Goal: Navigation & Orientation: Find specific page/section

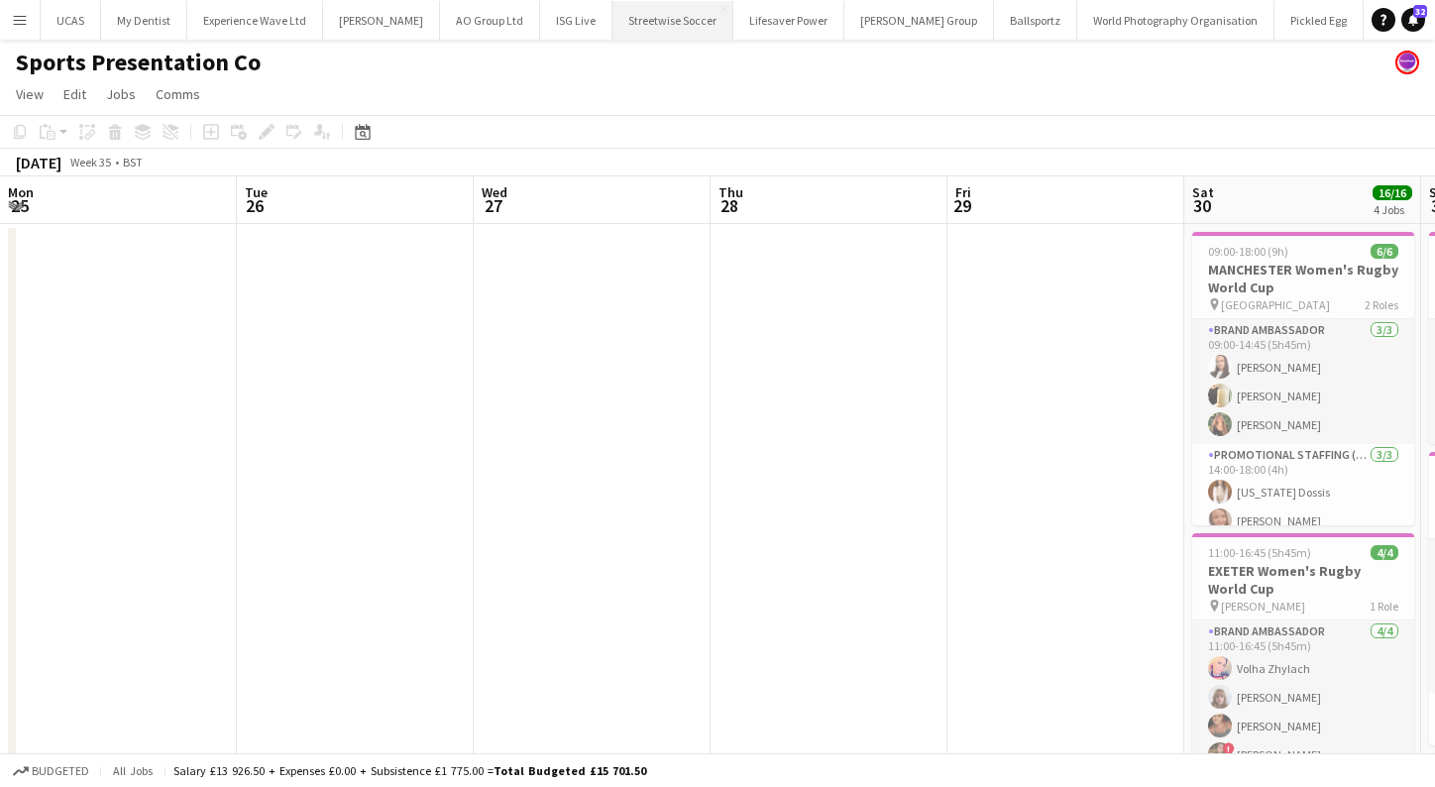
scroll to position [0, 693]
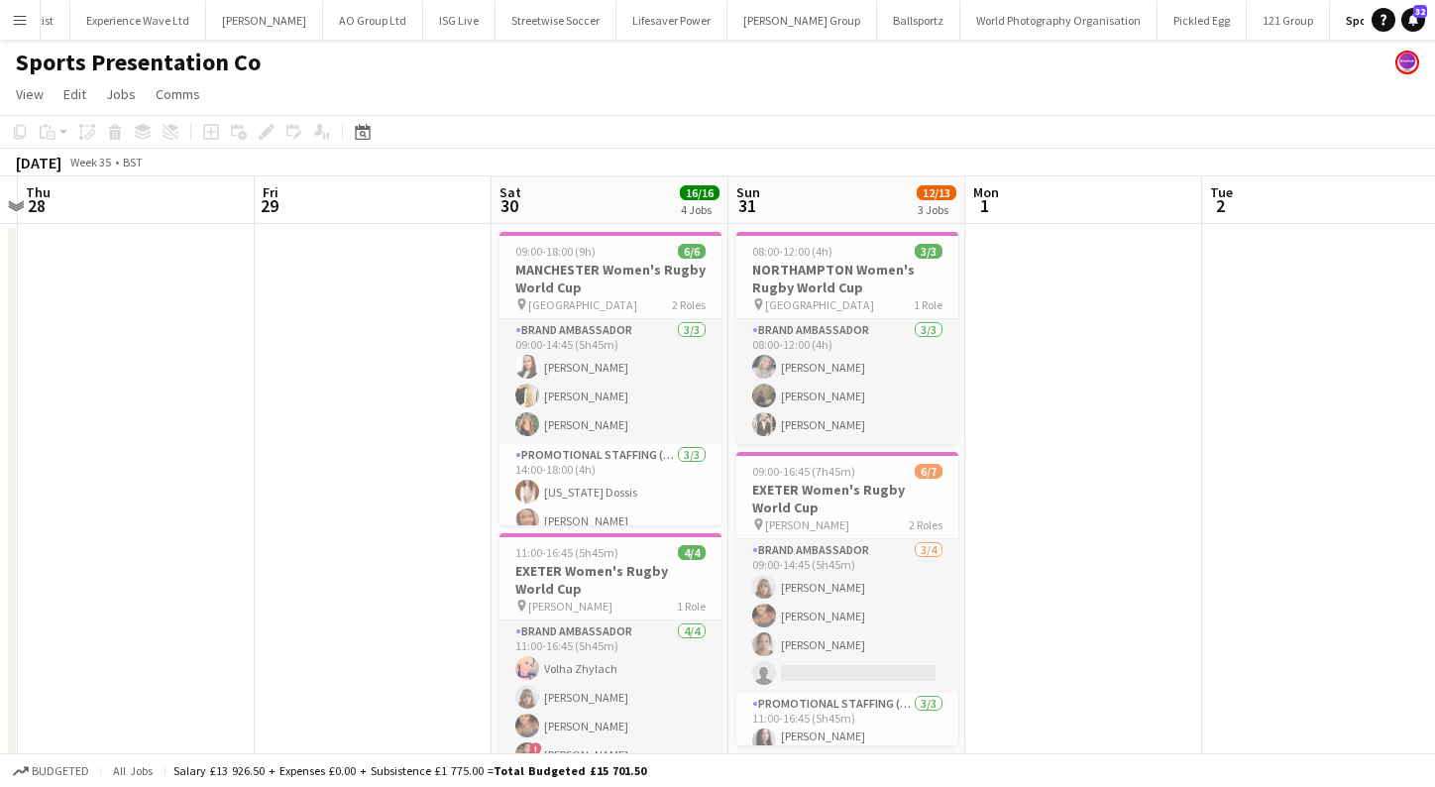
click at [32, 13] on button "Menu" at bounding box center [20, 20] width 40 height 40
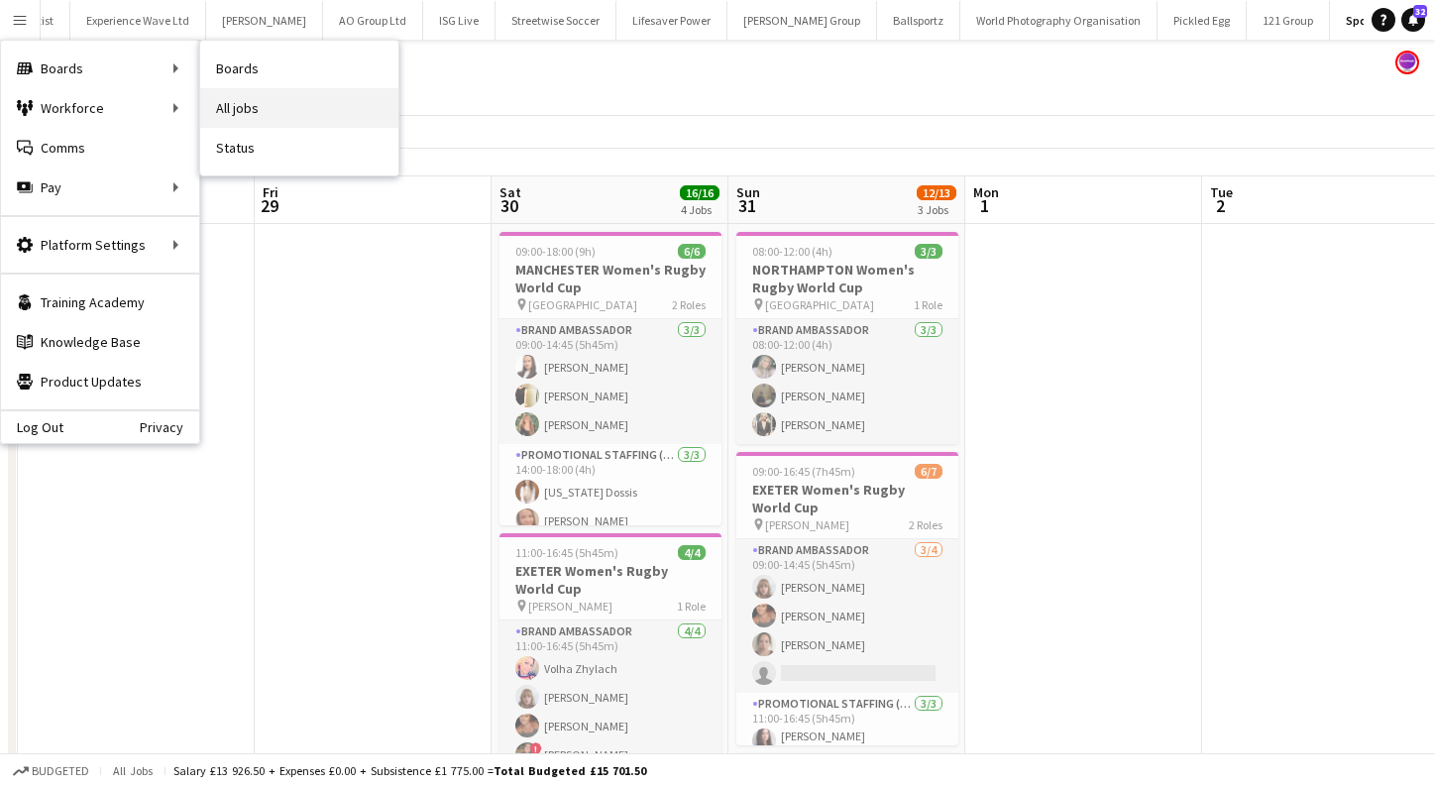
click at [257, 98] on link "All jobs" at bounding box center [299, 108] width 198 height 40
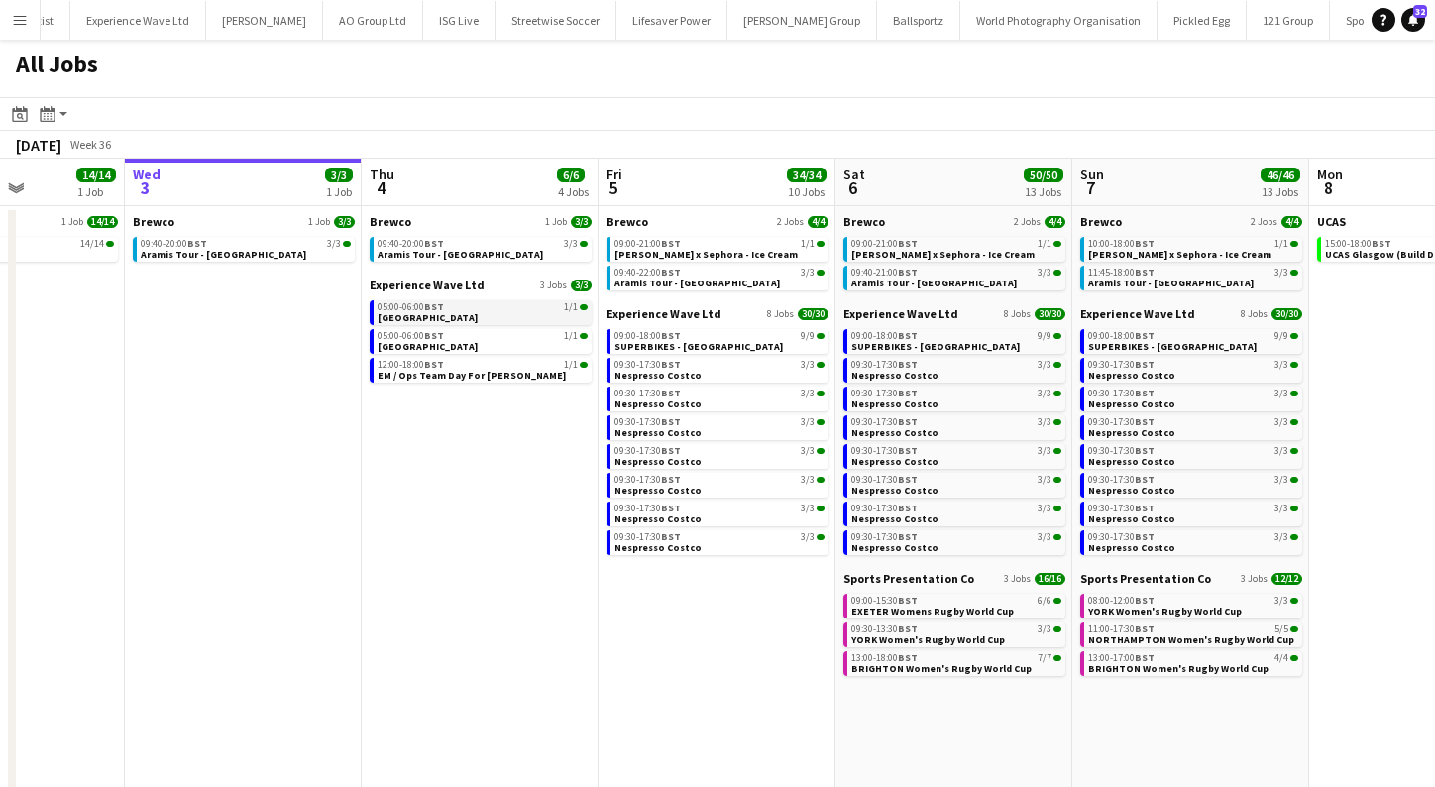
scroll to position [0, 599]
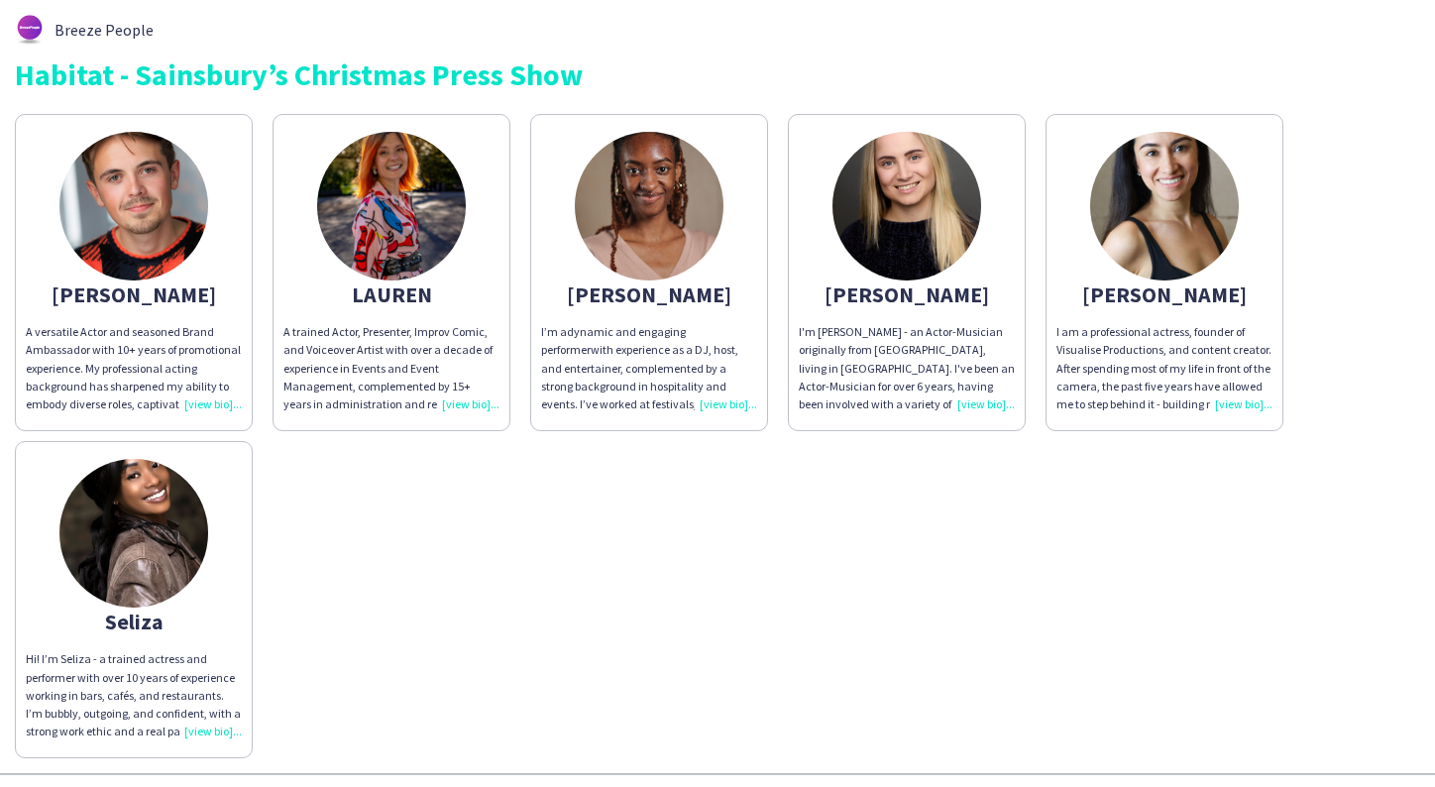
click at [115, 244] on img at bounding box center [133, 206] width 149 height 149
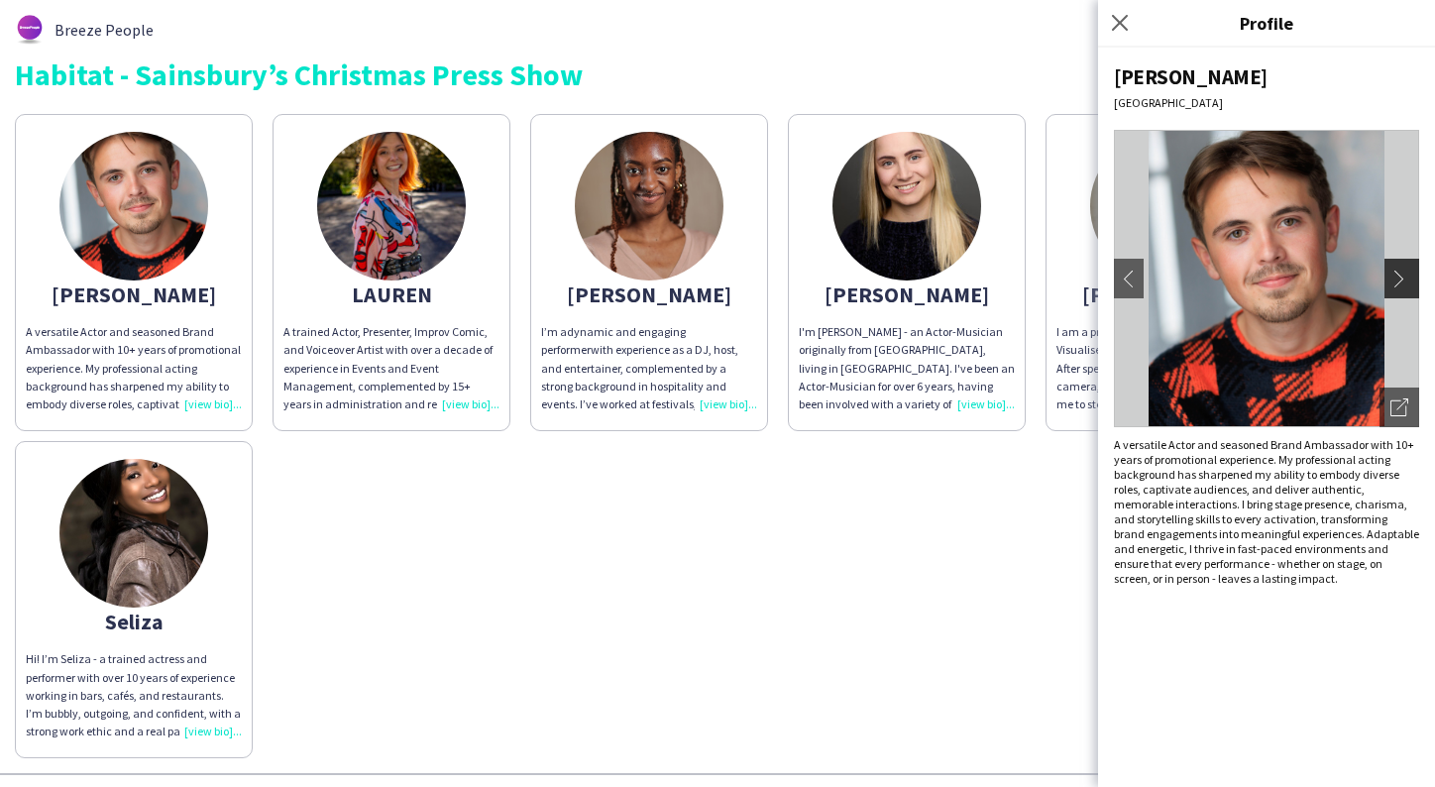
click at [1409, 283] on app-icon "chevron-right" at bounding box center [1405, 279] width 28 height 18
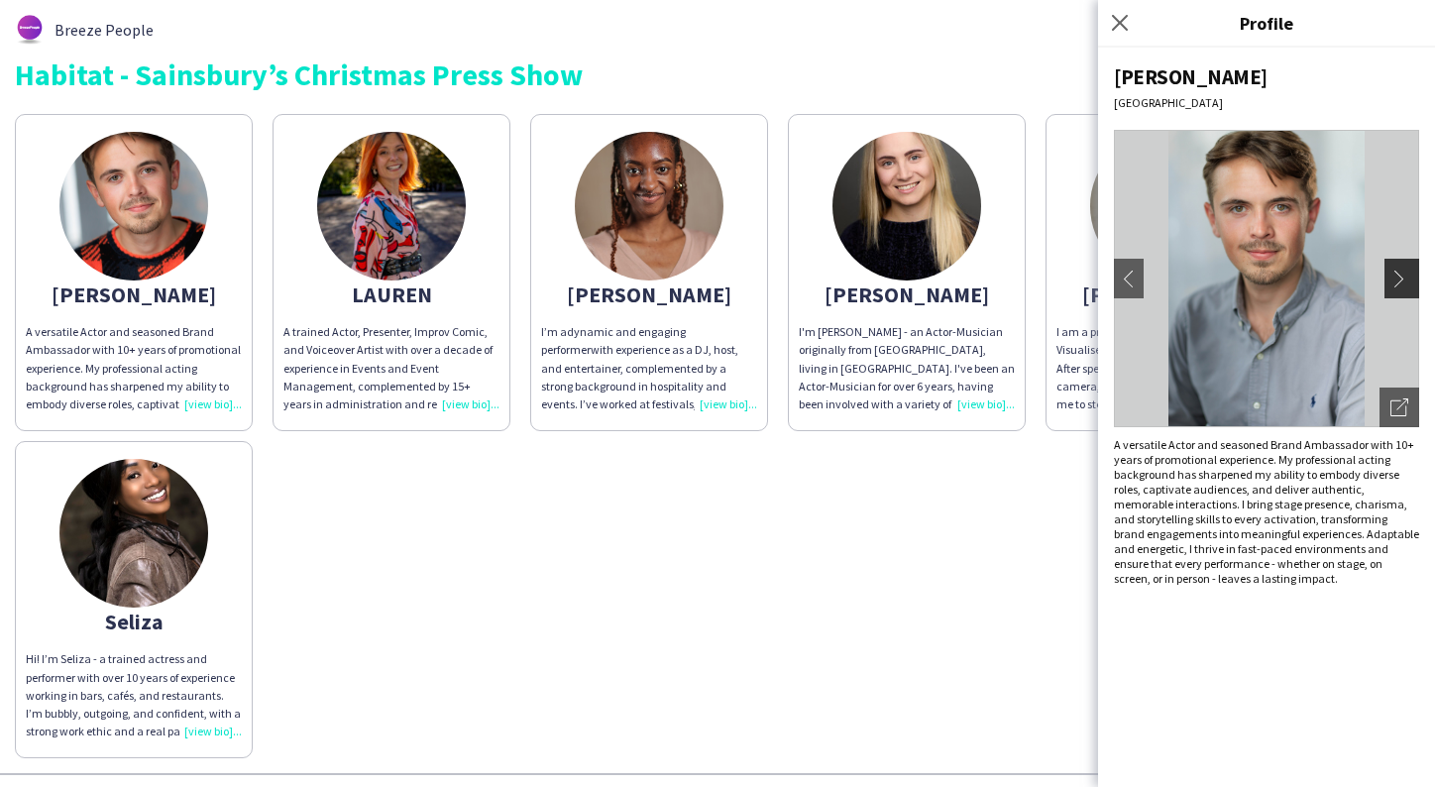
click at [1409, 283] on app-icon "chevron-right" at bounding box center [1405, 279] width 28 height 18
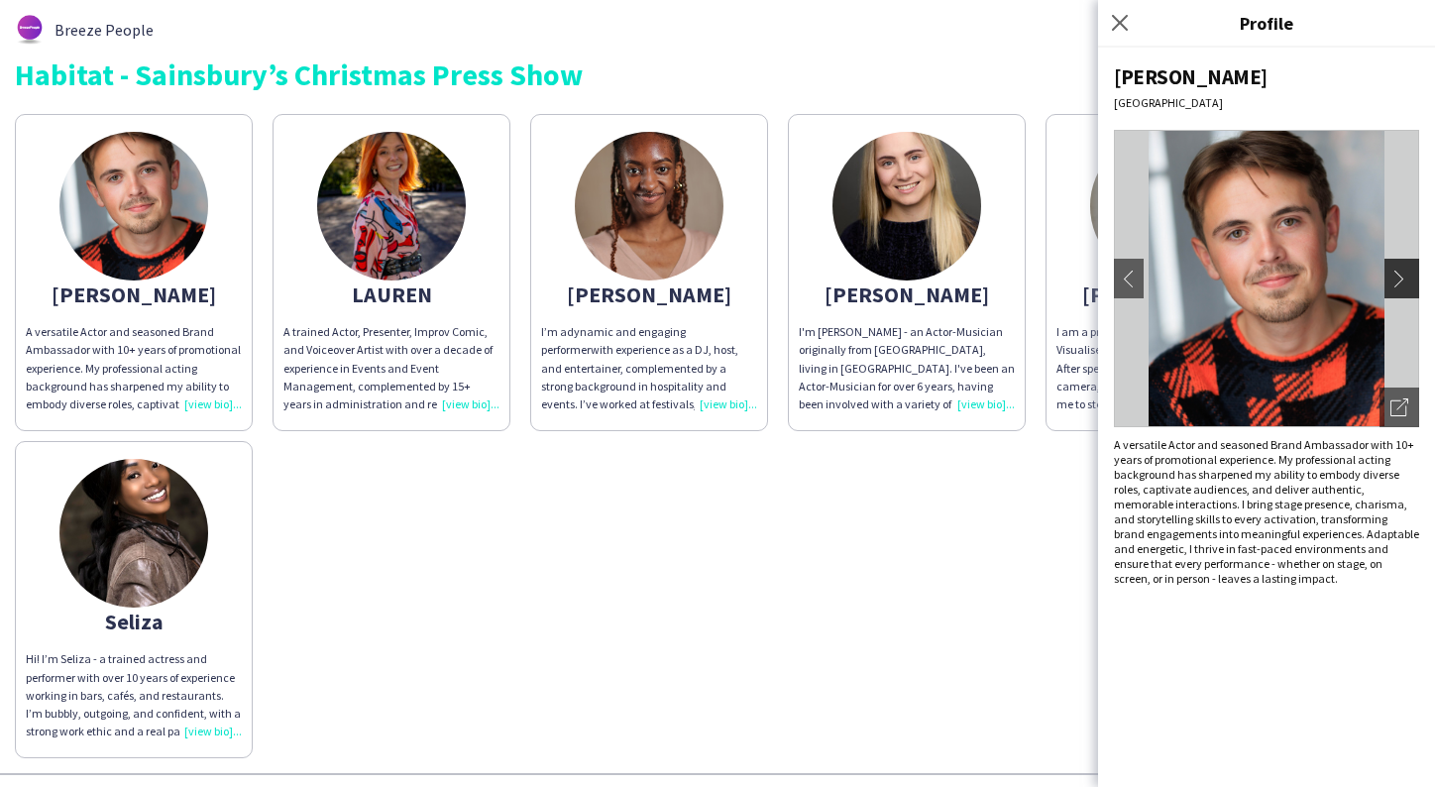
click at [1409, 283] on app-icon "chevron-right" at bounding box center [1405, 279] width 28 height 18
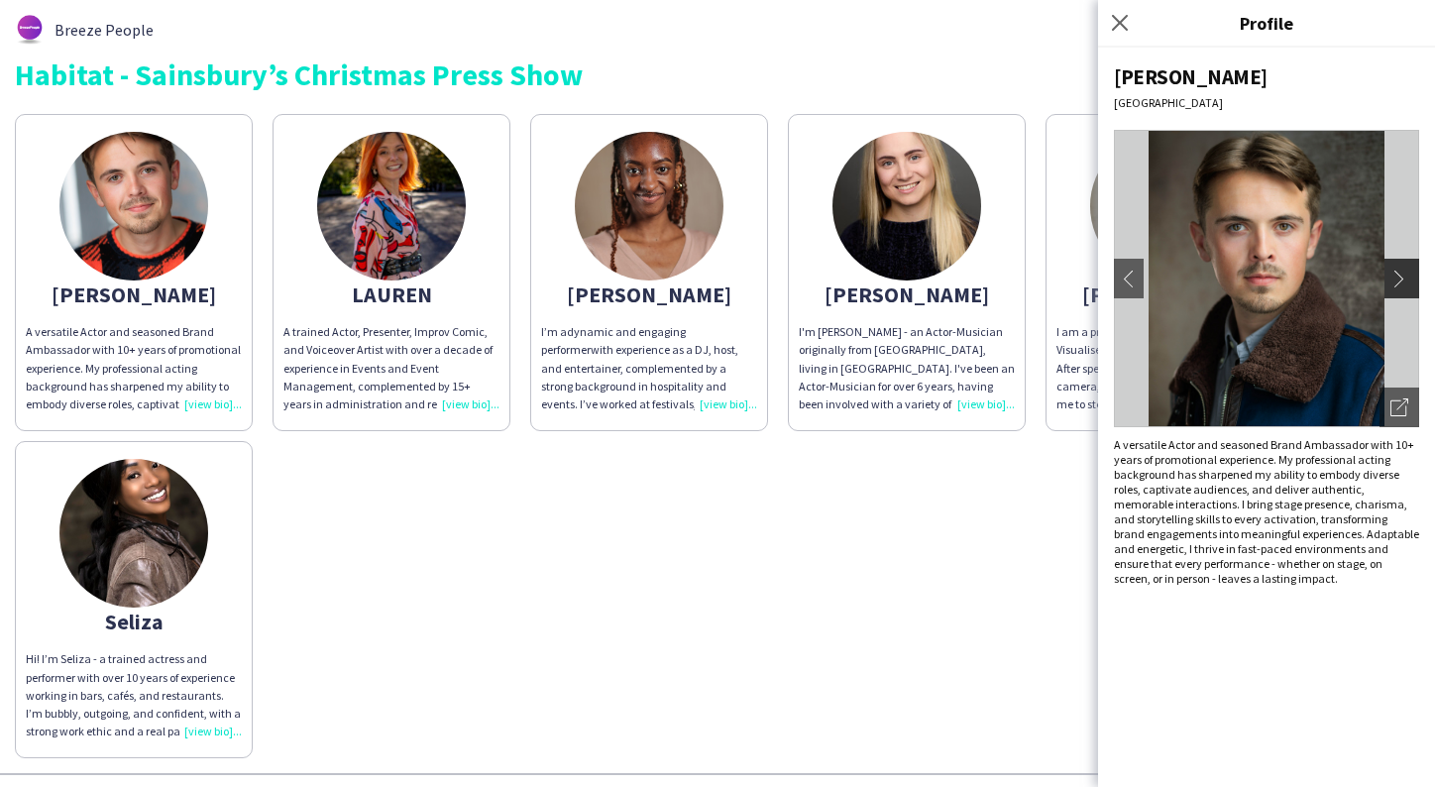
click at [1401, 275] on app-icon "chevron-right" at bounding box center [1405, 279] width 28 height 18
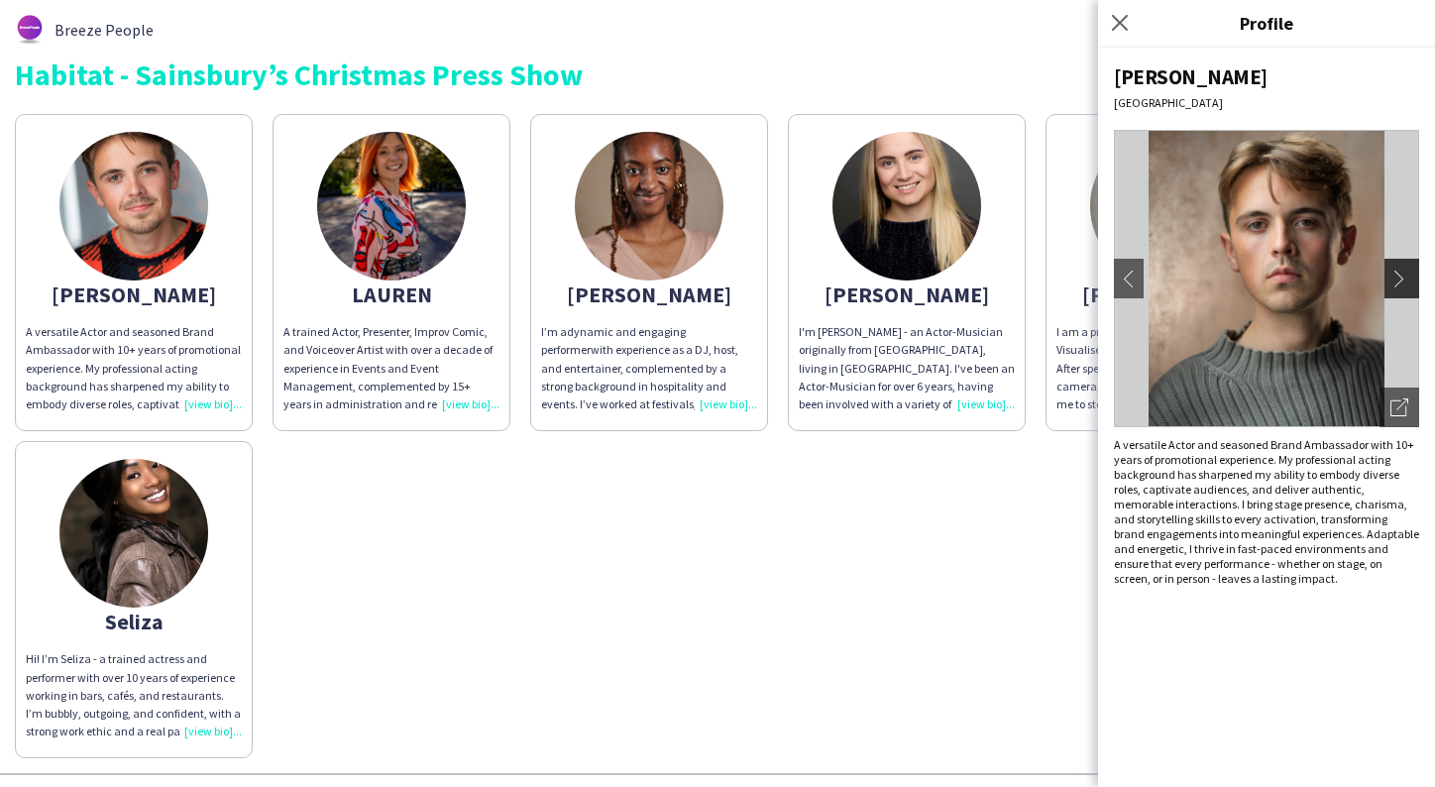
click at [1401, 276] on app-icon "chevron-right" at bounding box center [1405, 279] width 28 height 18
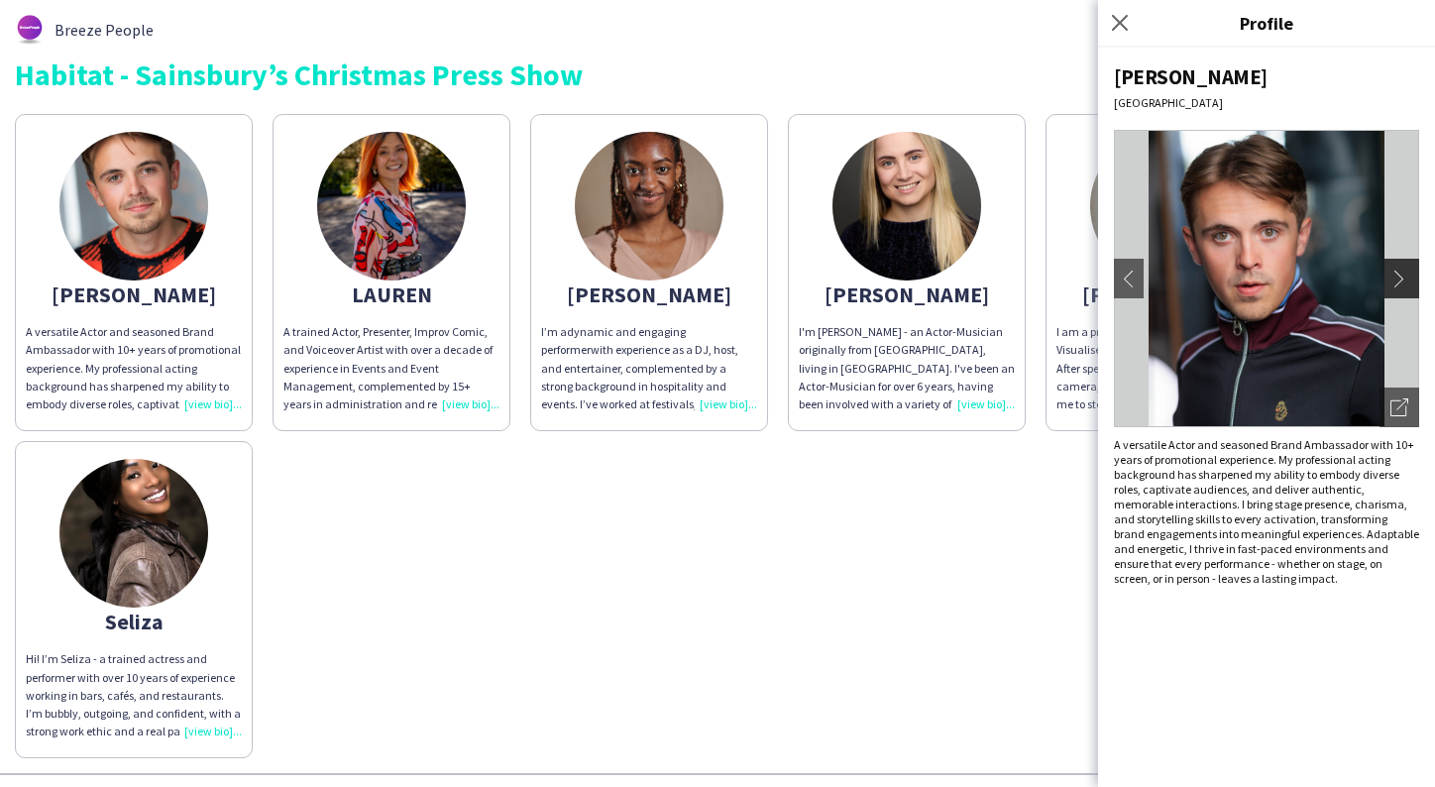
click at [1401, 276] on app-icon "chevron-right" at bounding box center [1405, 279] width 28 height 18
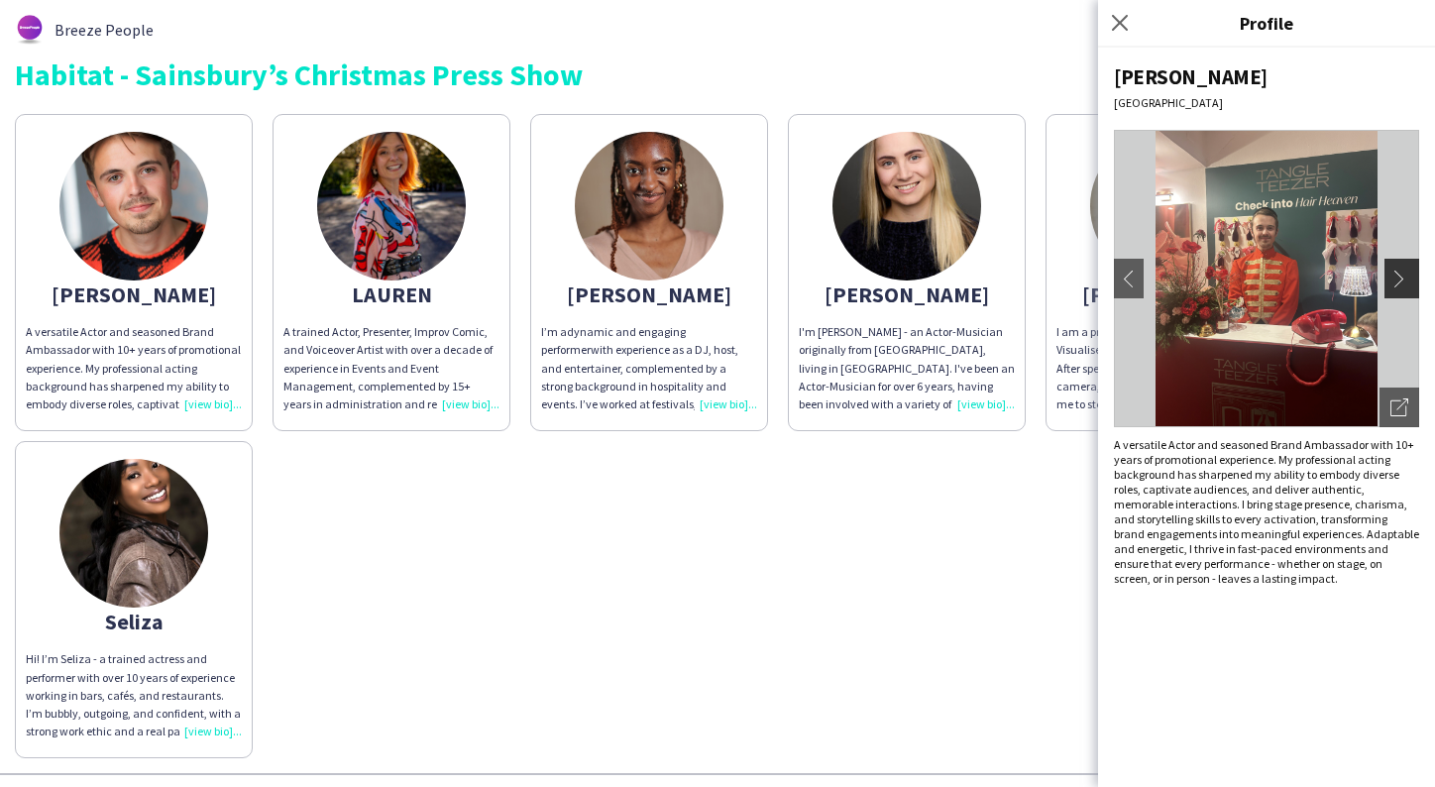
click at [1401, 276] on app-icon "chevron-right" at bounding box center [1405, 279] width 28 height 18
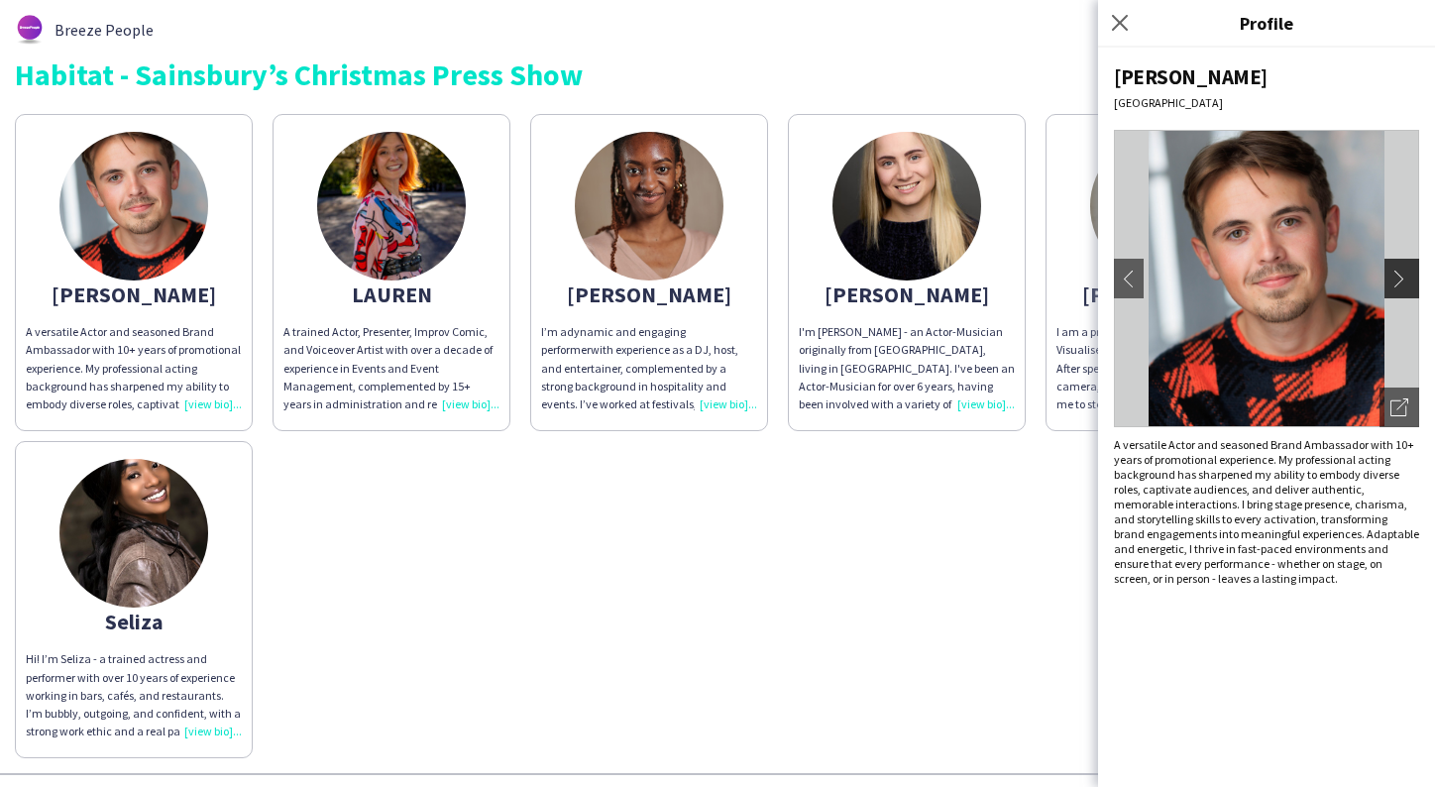
click at [1401, 276] on app-icon "chevron-right" at bounding box center [1405, 279] width 28 height 18
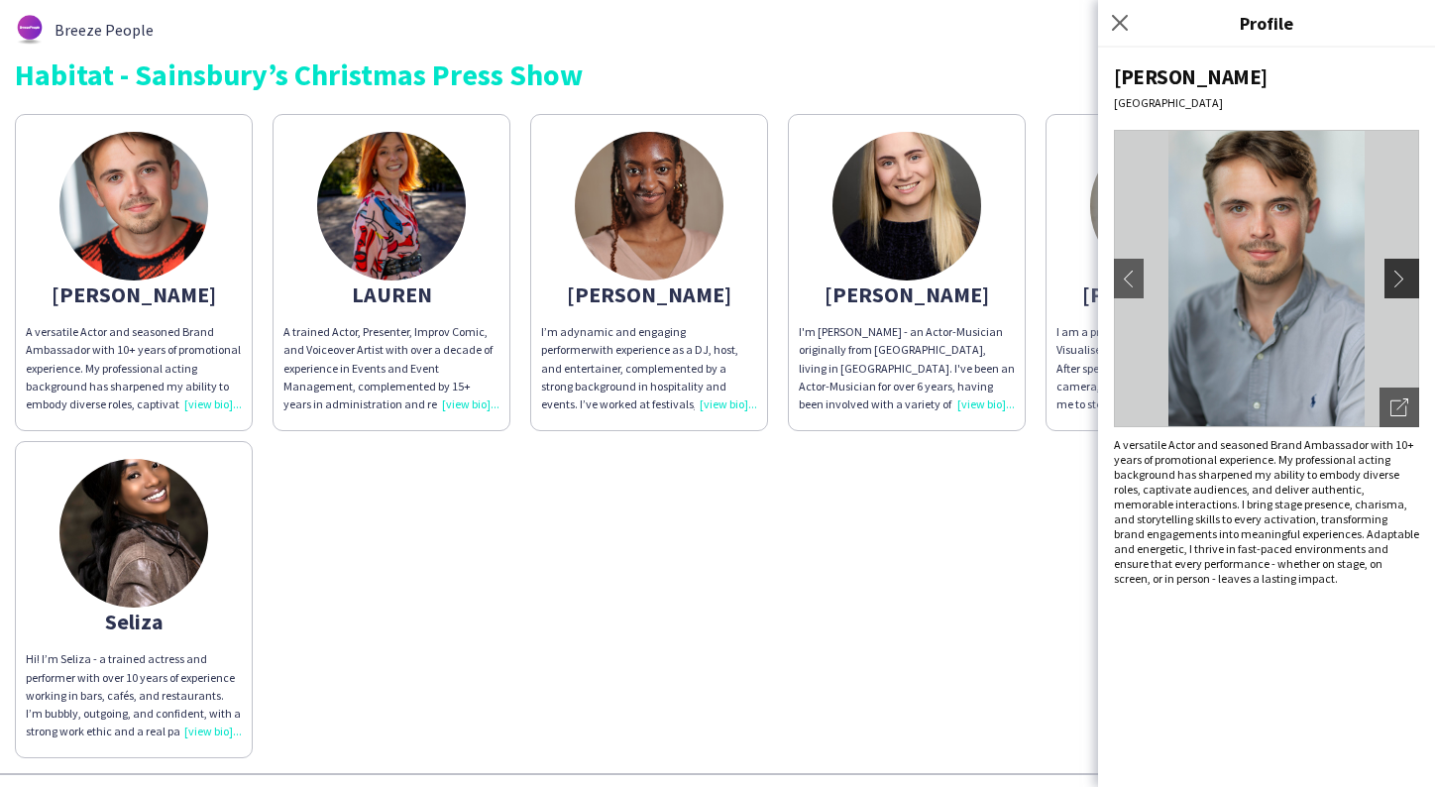
click at [1401, 276] on app-icon "chevron-right" at bounding box center [1405, 279] width 28 height 18
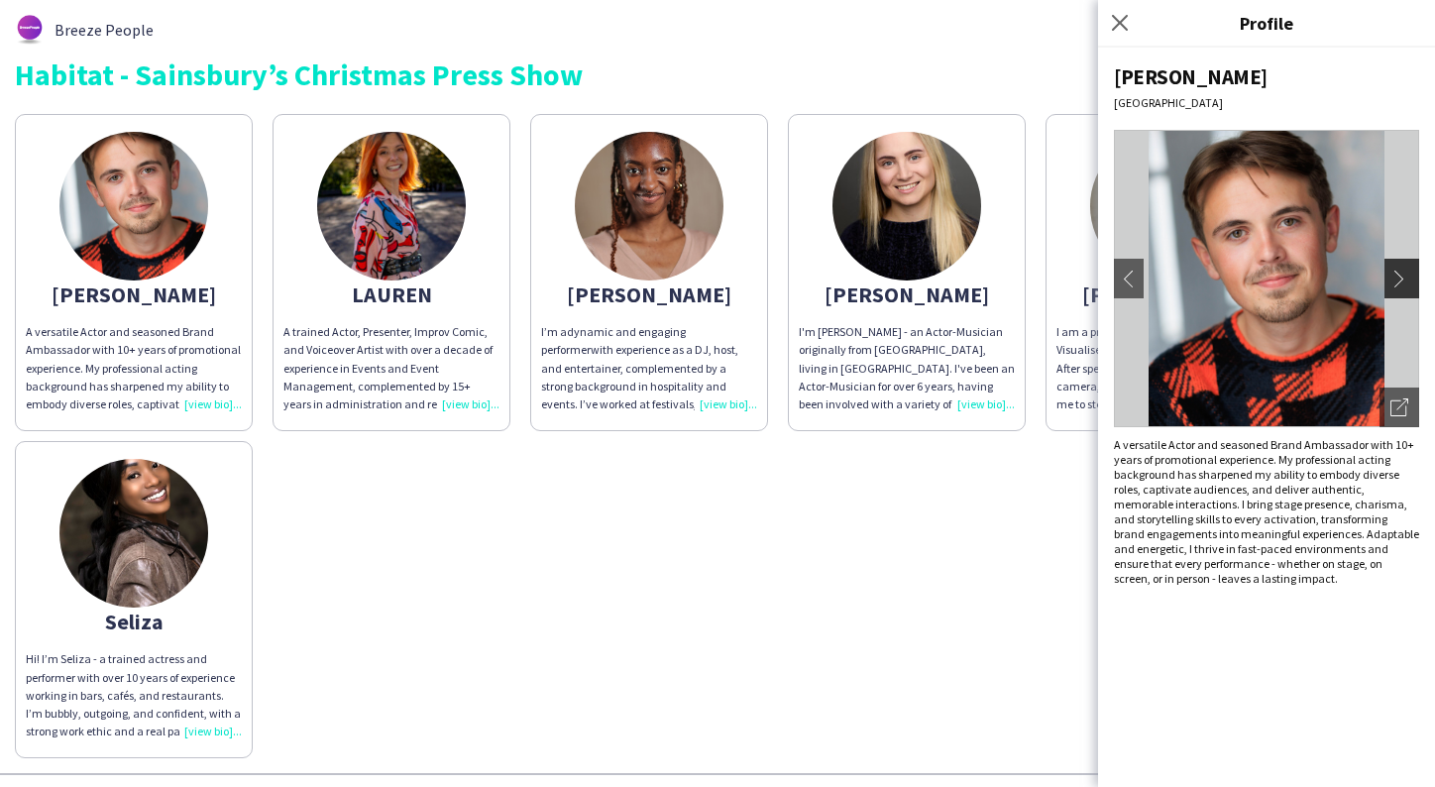
click at [1401, 276] on app-icon "chevron-right" at bounding box center [1405, 279] width 28 height 18
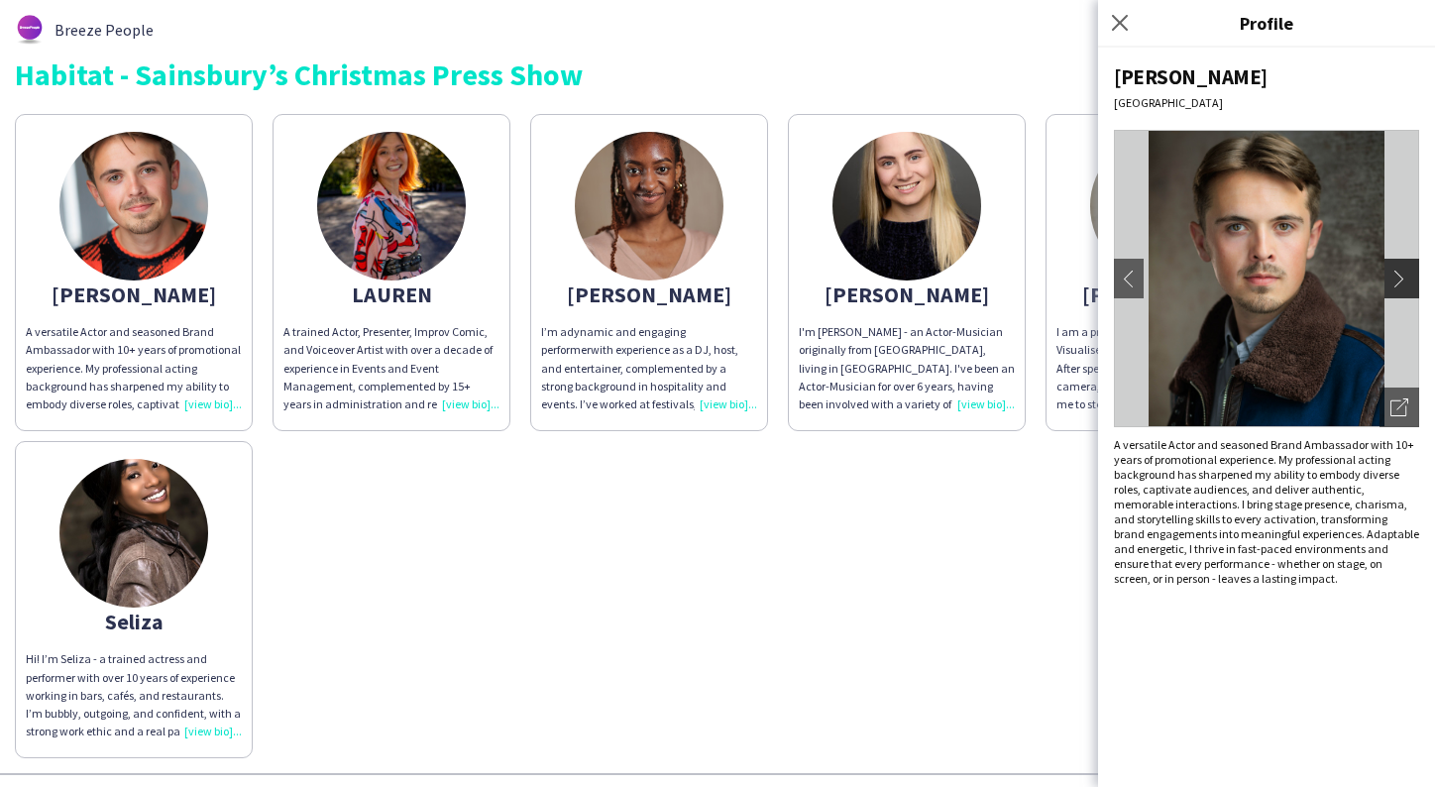
click at [1401, 276] on app-icon "chevron-right" at bounding box center [1405, 279] width 28 height 18
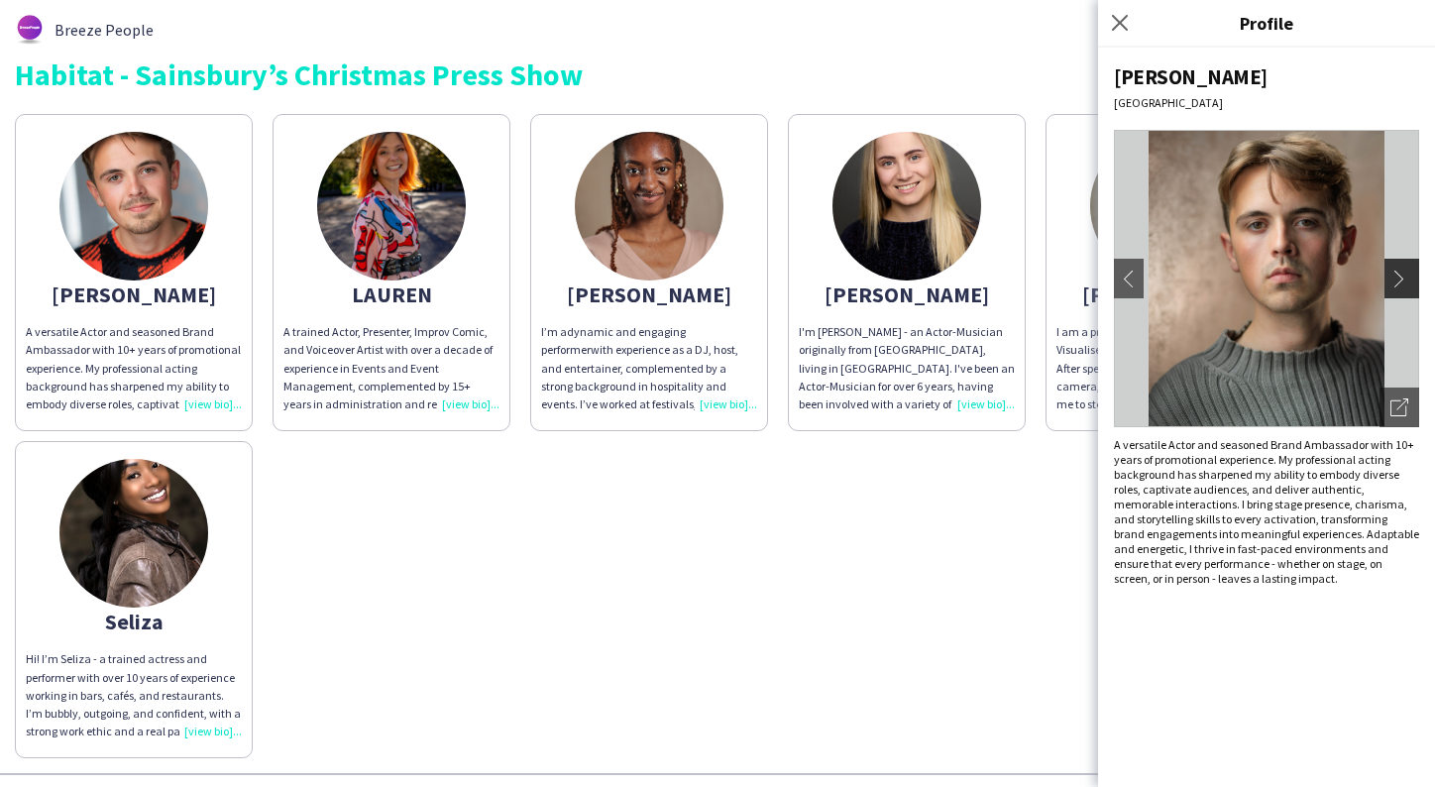
click at [1401, 276] on app-icon "chevron-right" at bounding box center [1405, 279] width 28 height 18
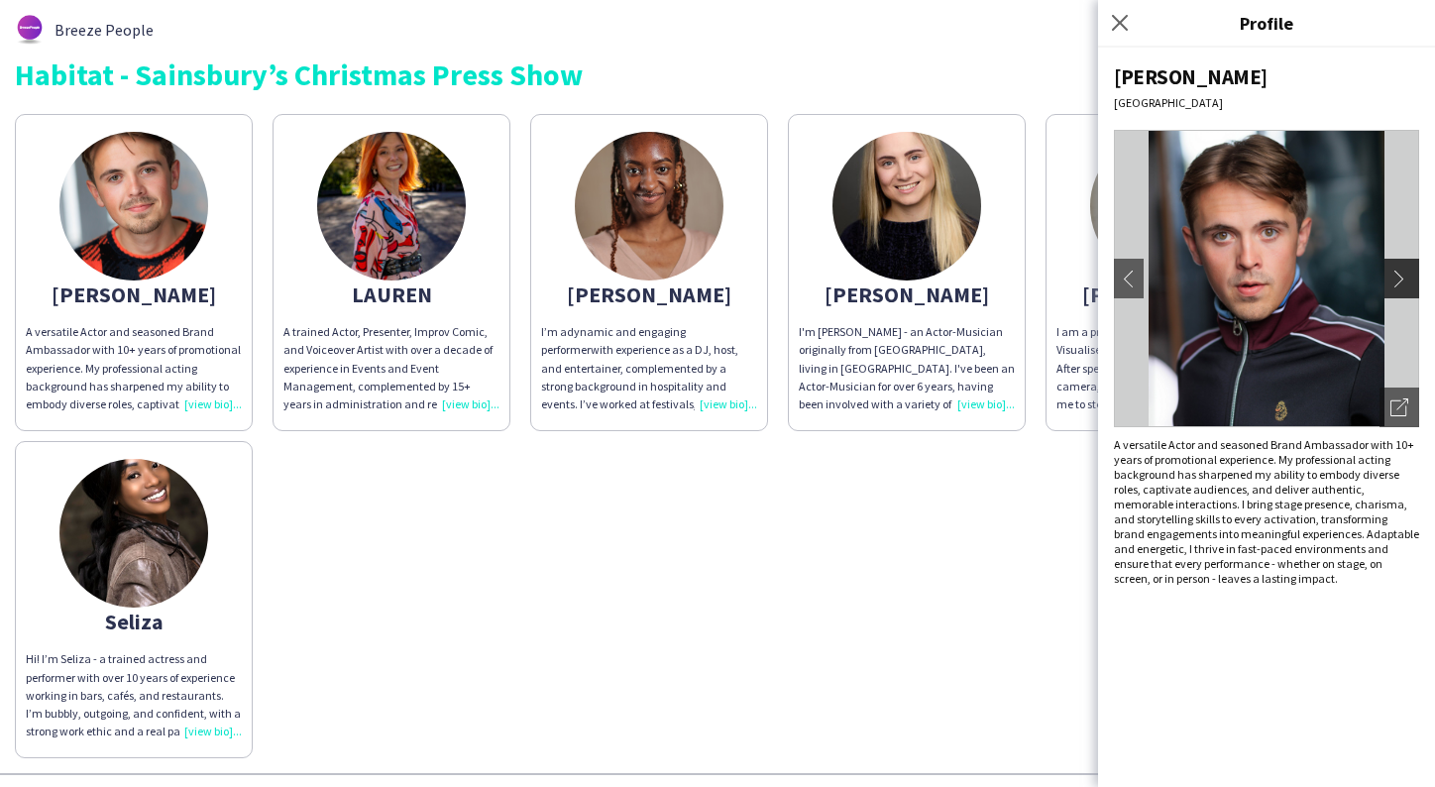
click at [1401, 276] on app-icon "chevron-right" at bounding box center [1405, 279] width 28 height 18
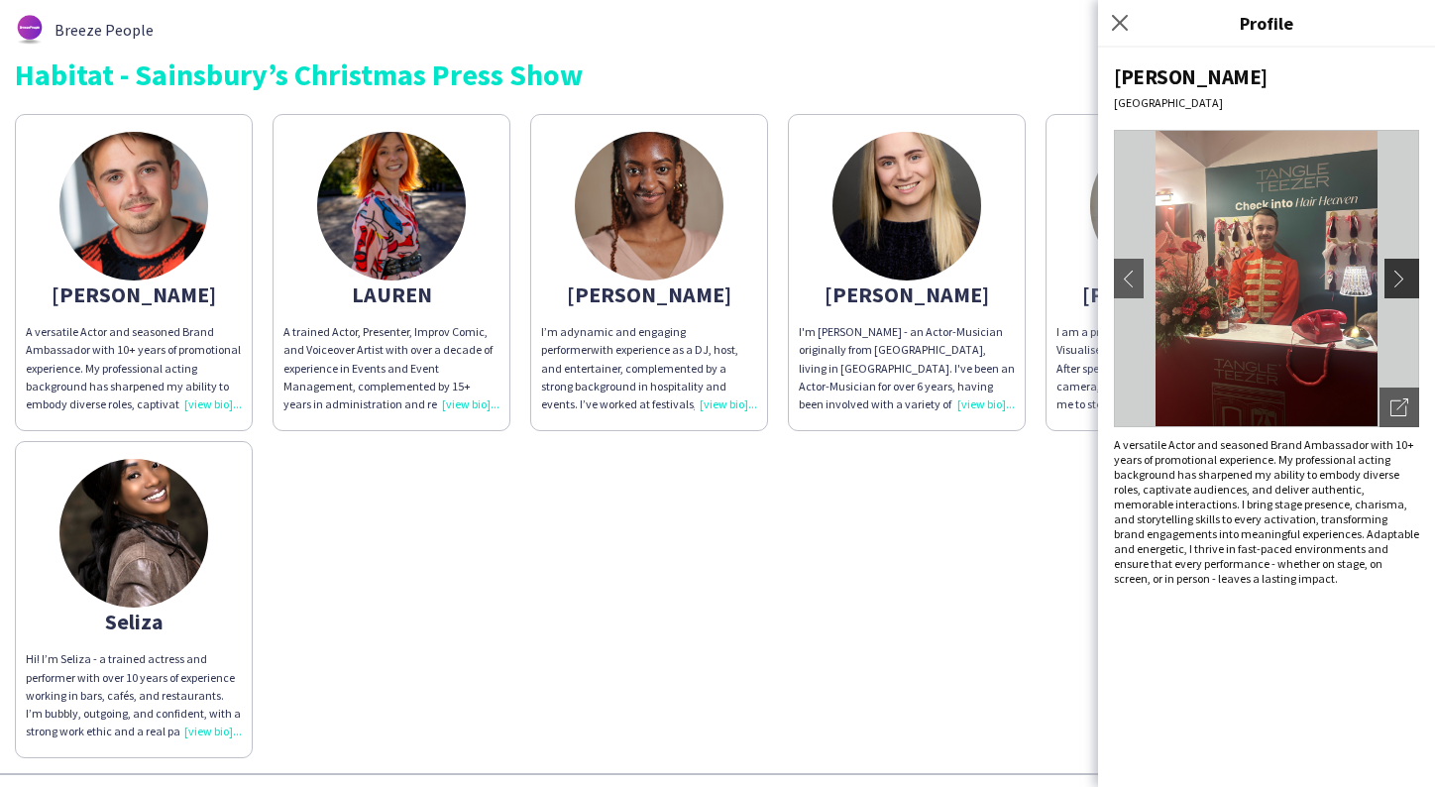
click at [1401, 276] on app-icon "chevron-right" at bounding box center [1405, 279] width 28 height 18
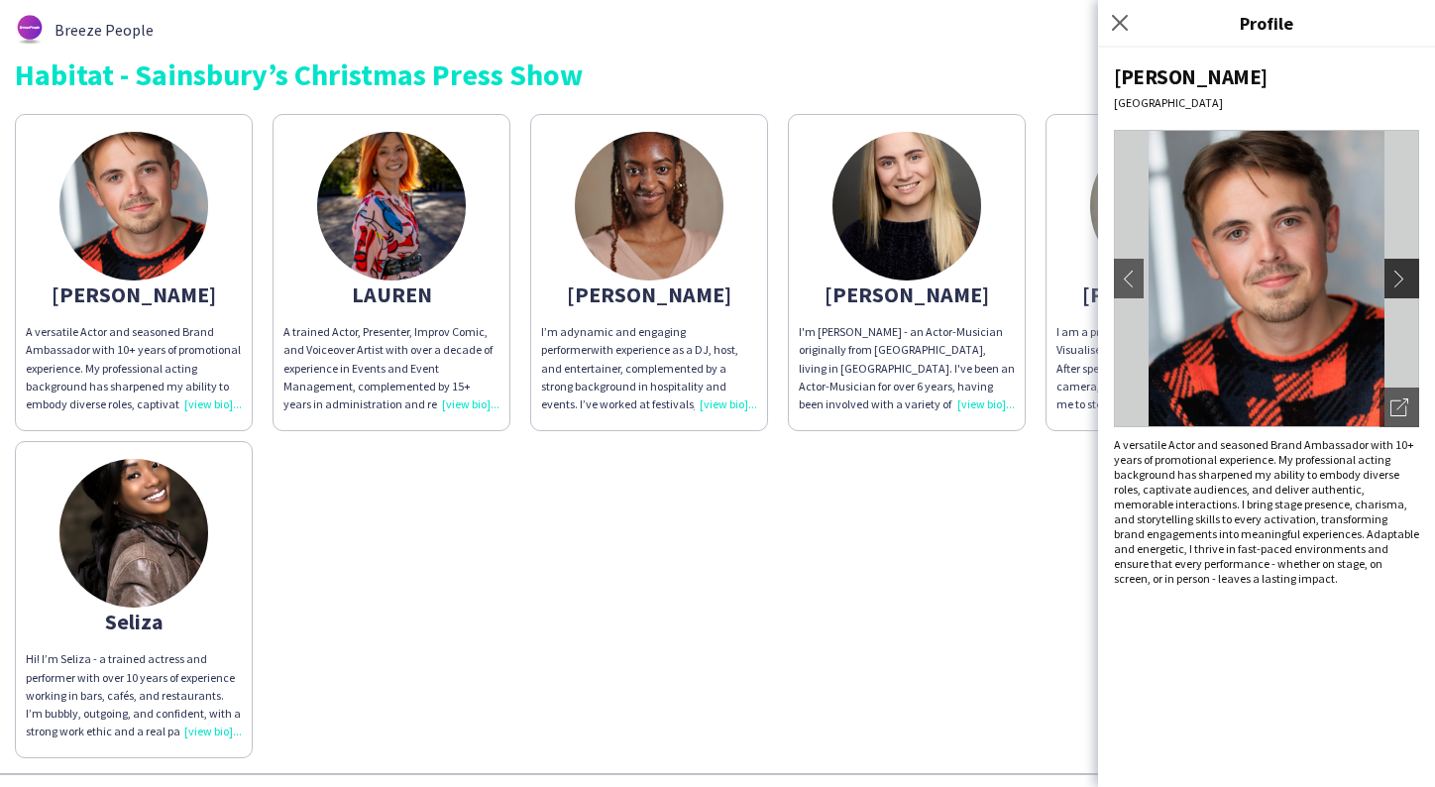
click at [1401, 276] on app-icon "chevron-right" at bounding box center [1405, 279] width 28 height 18
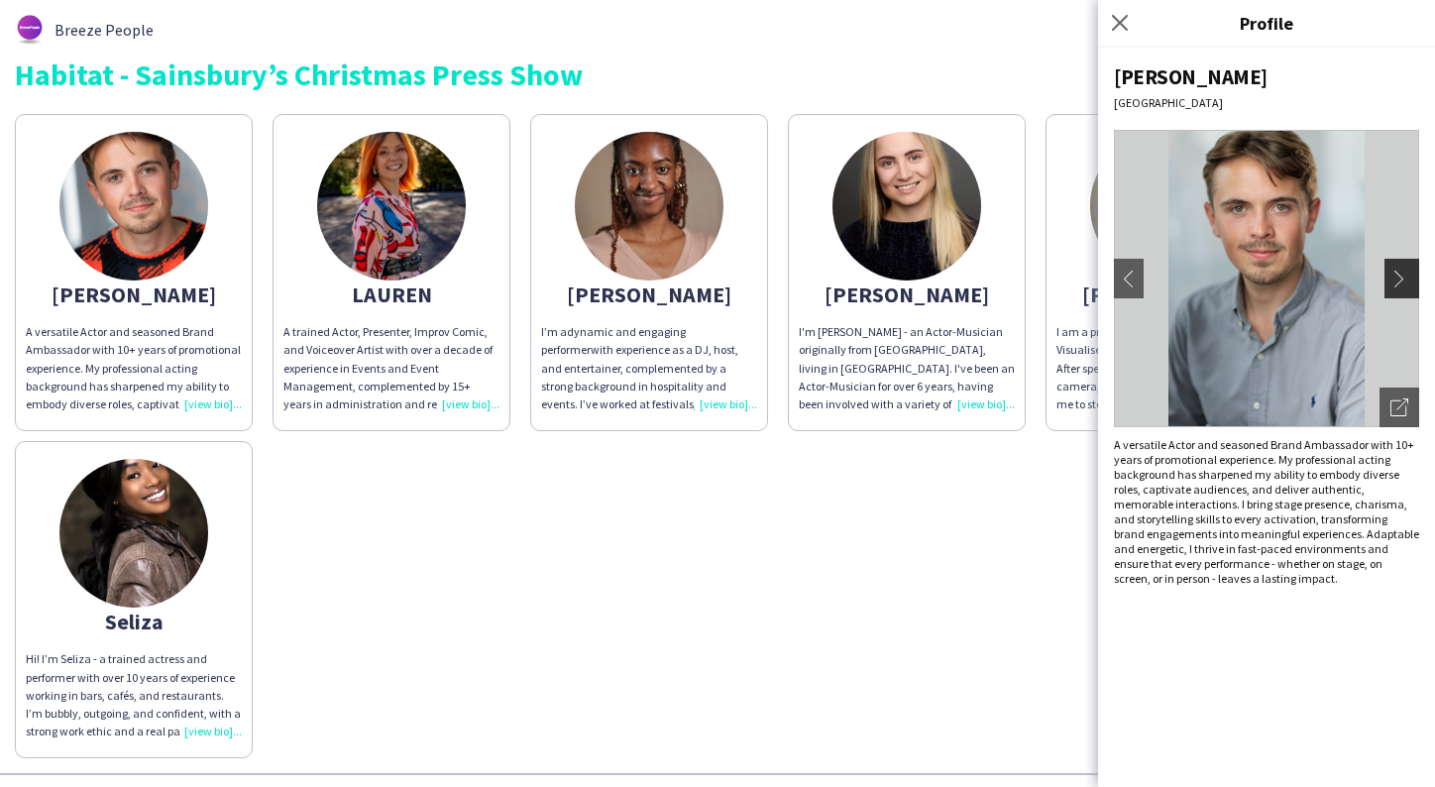
click at [1391, 274] on button "chevron-right" at bounding box center [1405, 279] width 40 height 40
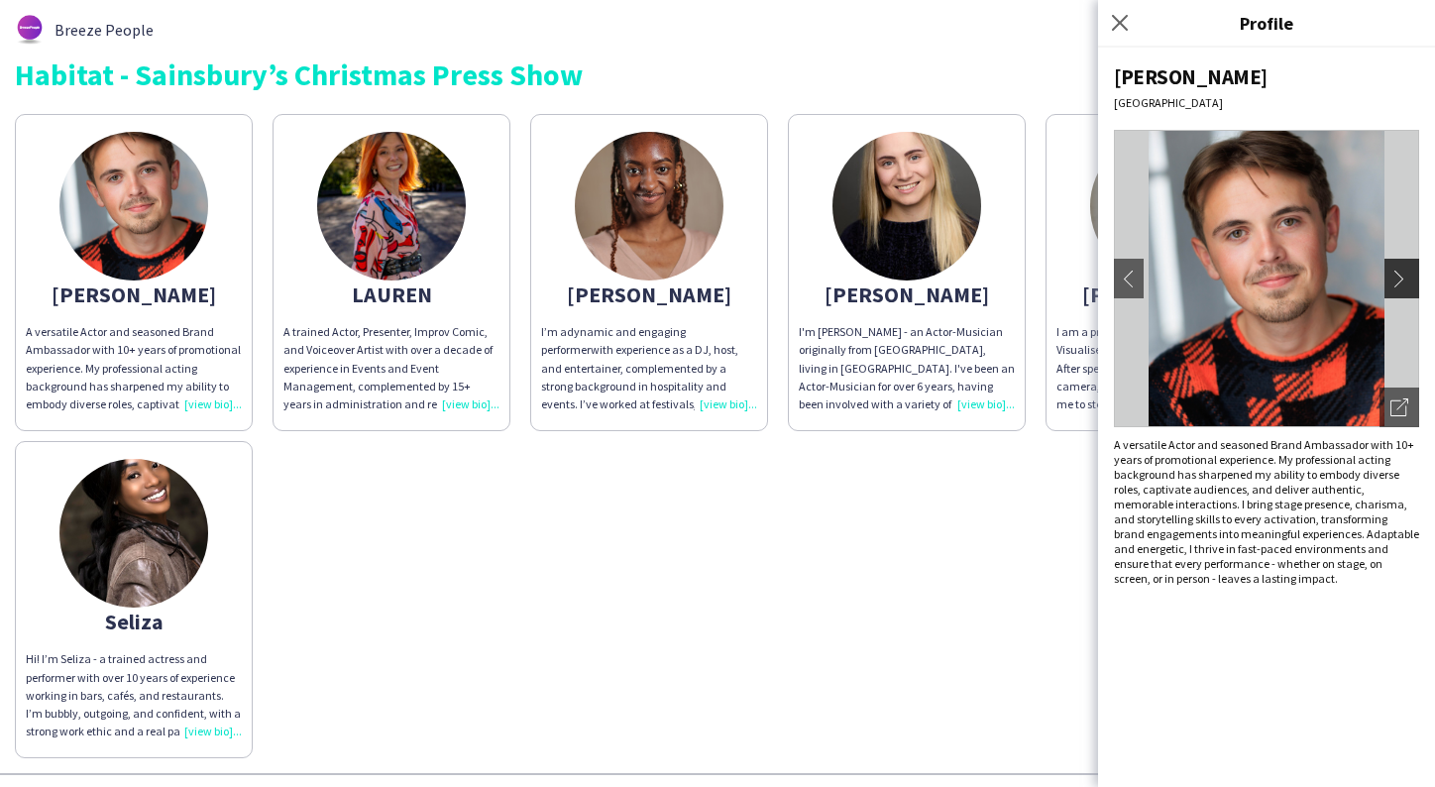
click at [1391, 274] on app-icon "chevron-right" at bounding box center [1405, 279] width 28 height 18
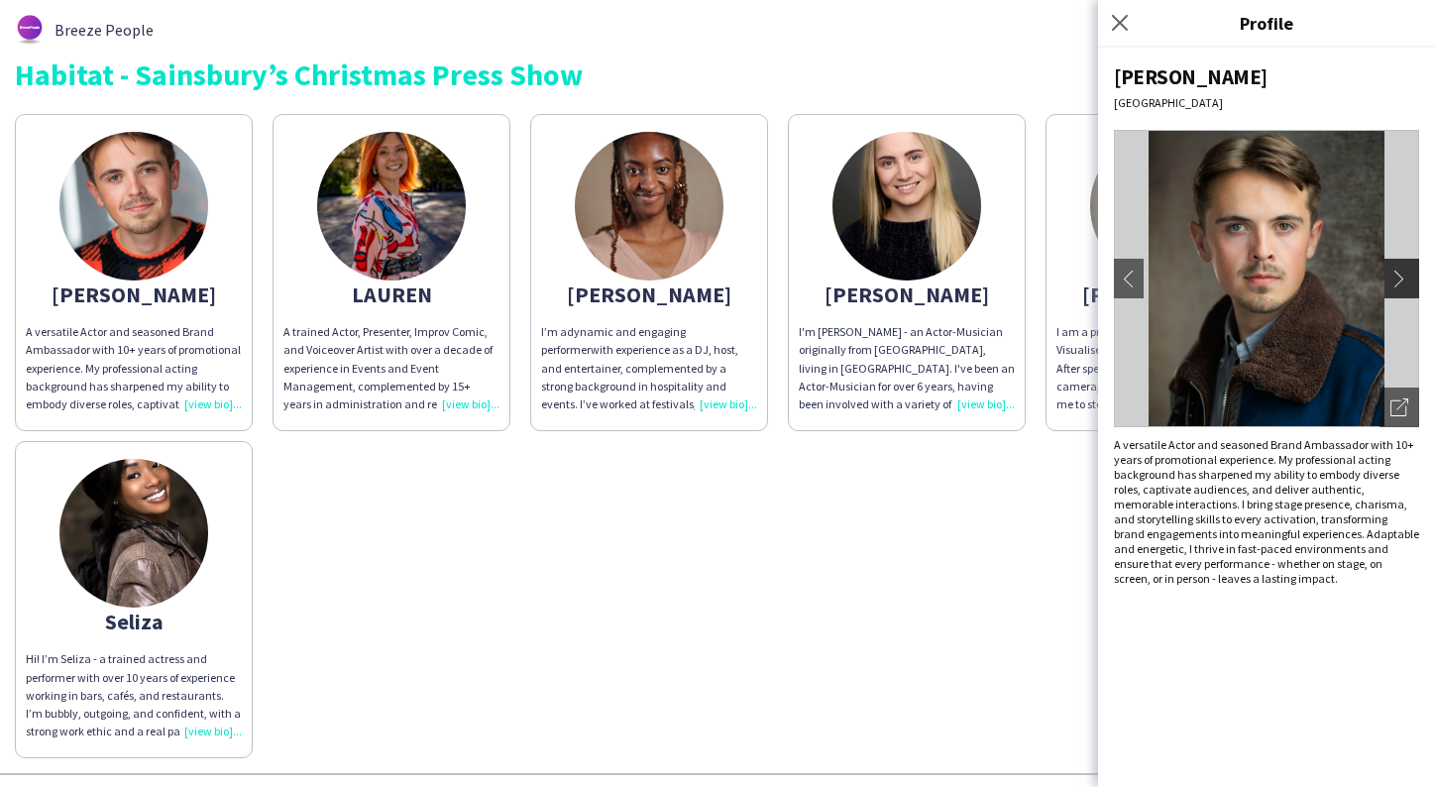
click at [1393, 275] on app-icon "chevron-right" at bounding box center [1405, 279] width 28 height 18
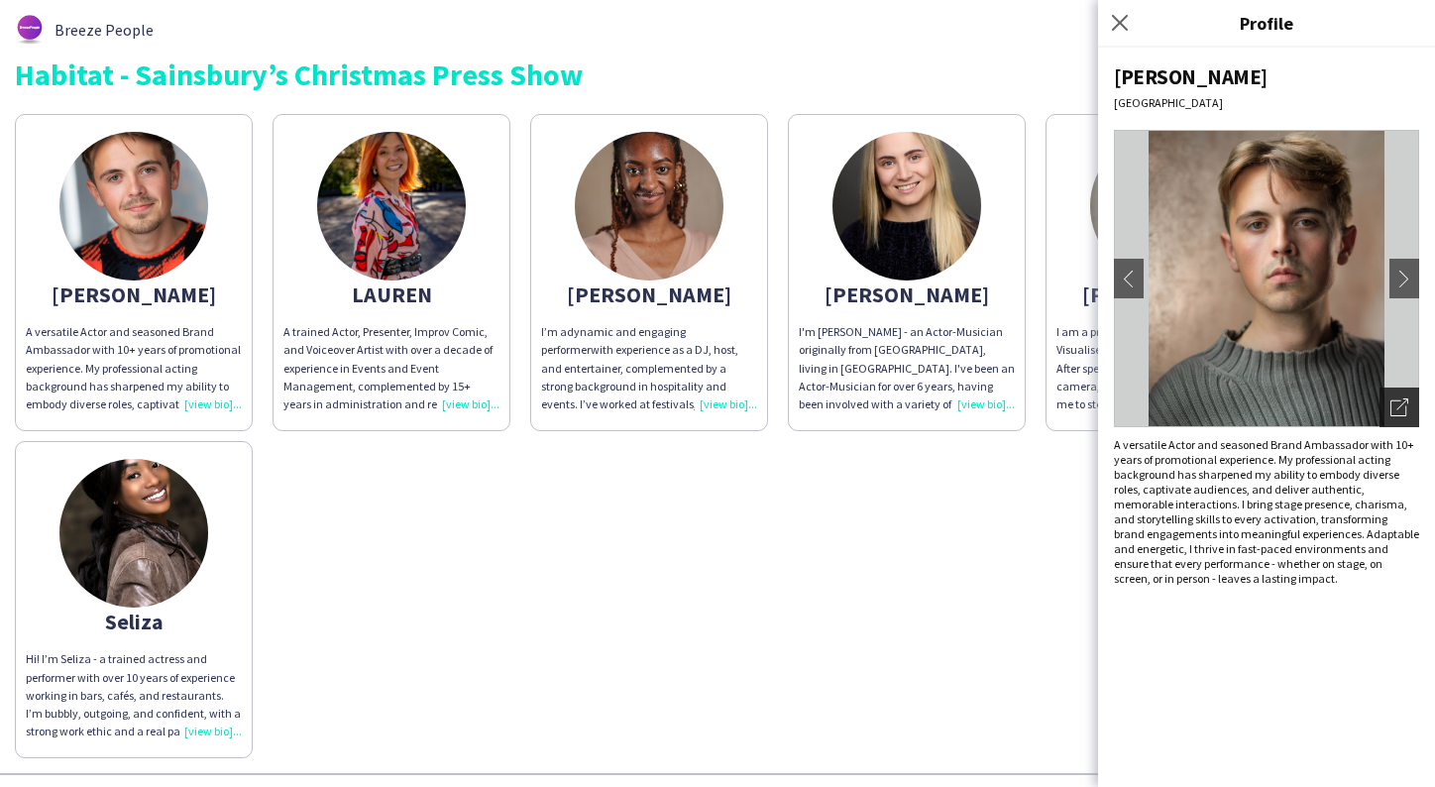
click at [1401, 412] on icon "Open photos pop-in" at bounding box center [1400, 407] width 18 height 18
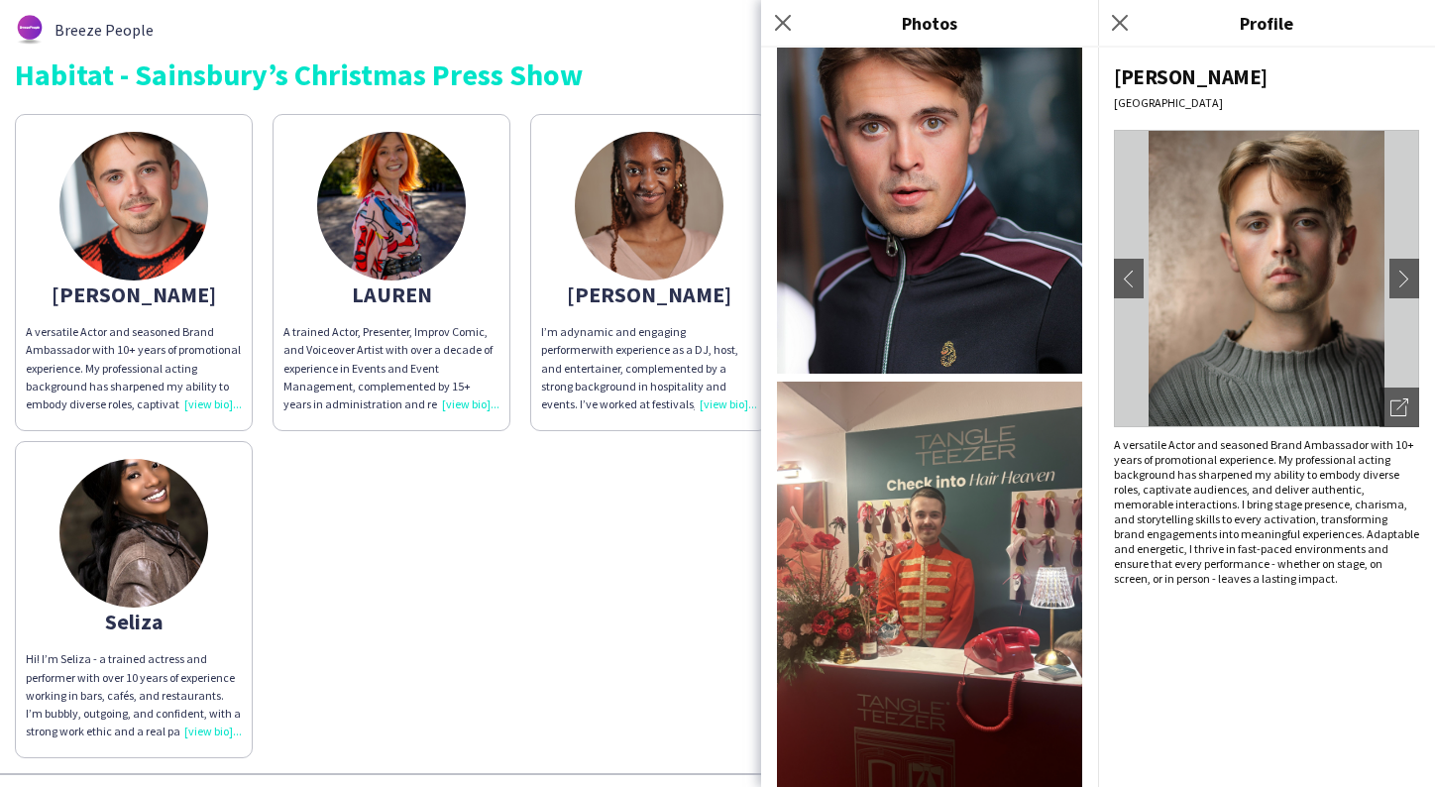
scroll to position [2087, 0]
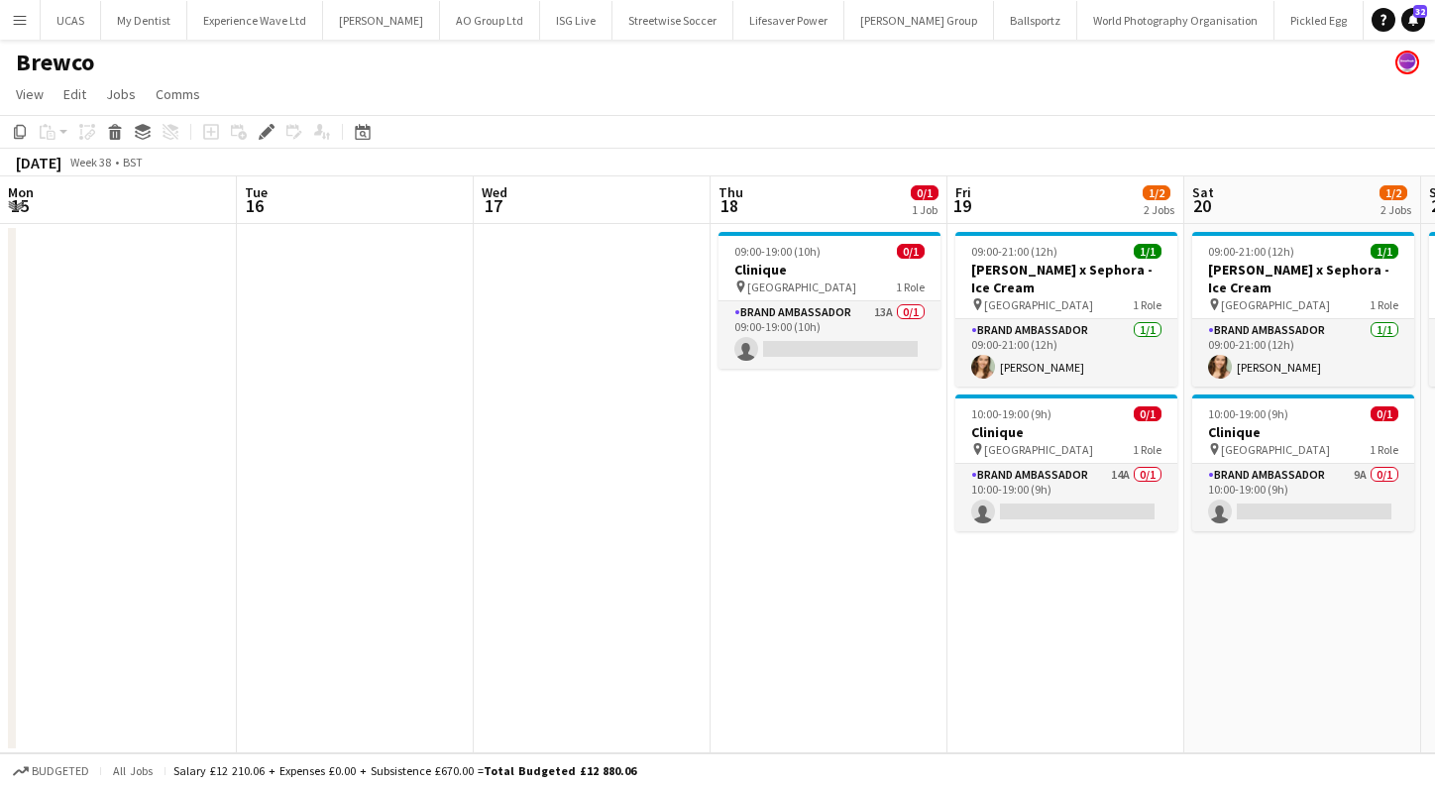
scroll to position [0, 563]
